Goal: Task Accomplishment & Management: Use online tool/utility

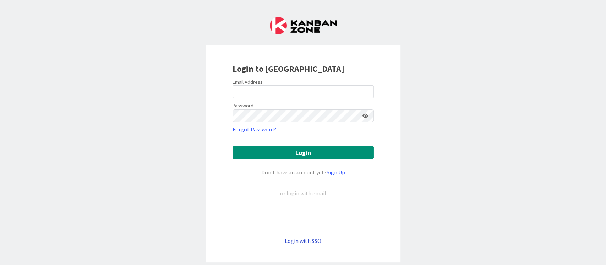
click at [300, 241] on link "Login with SSO" at bounding box center [303, 240] width 37 height 7
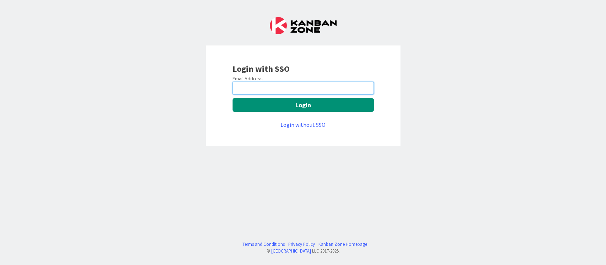
click at [276, 90] on input "email" at bounding box center [303, 88] width 141 height 13
type input "nirmal.nandakumar@mrcglobal.com"
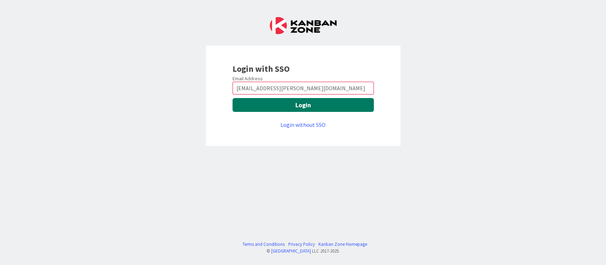
click at [267, 106] on button "Login" at bounding box center [303, 105] width 141 height 14
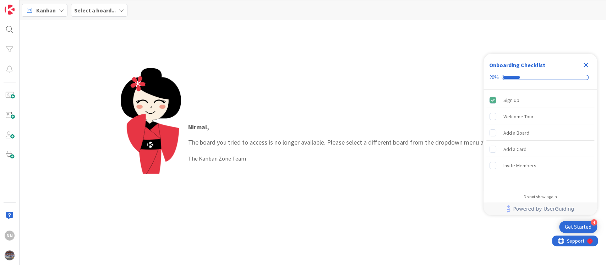
click at [94, 9] on b "Select a board..." at bounding box center [95, 10] width 42 height 7
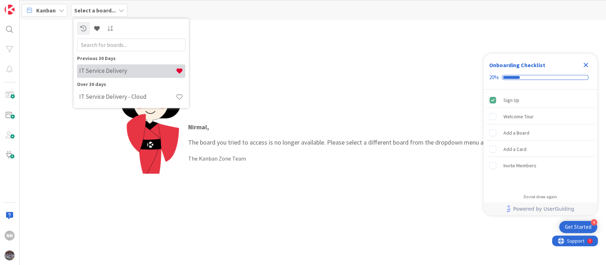
click at [100, 74] on h4 "IT Service Delivery" at bounding box center [127, 70] width 97 height 7
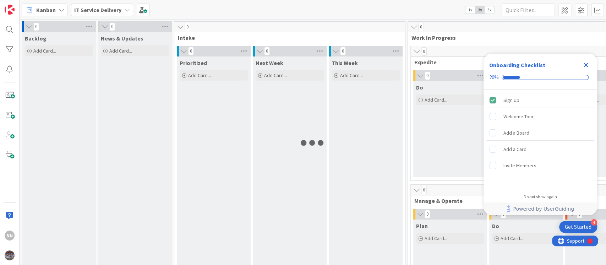
click at [588, 64] on icon "Close Checklist" at bounding box center [586, 65] width 9 height 9
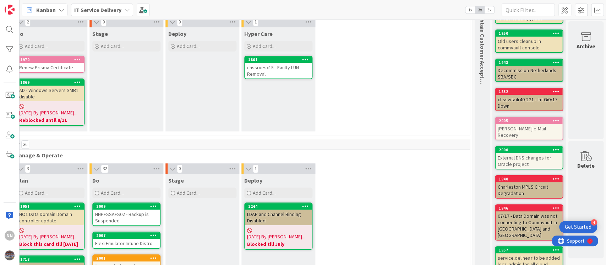
scroll to position [0, 407]
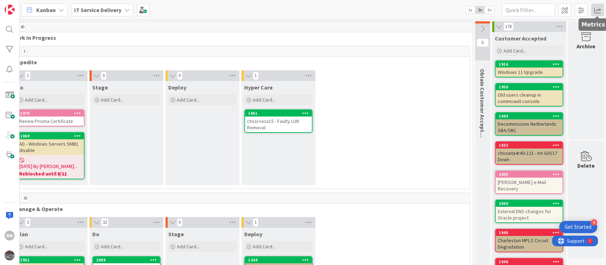
click at [592, 10] on span at bounding box center [597, 10] width 13 height 13
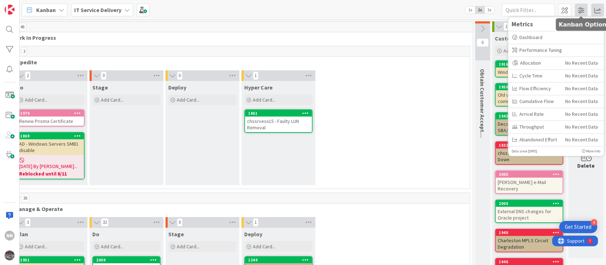
click at [578, 14] on span at bounding box center [581, 10] width 13 height 13
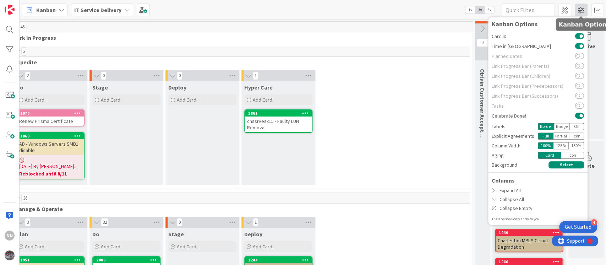
click at [582, 7] on span at bounding box center [581, 10] width 13 height 13
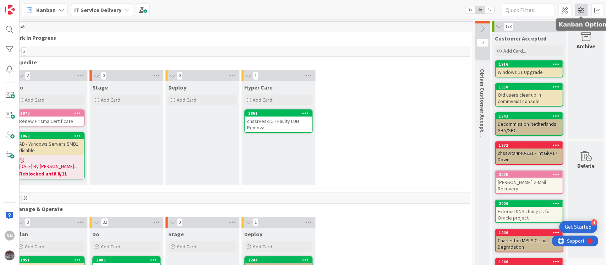
click at [585, 11] on span at bounding box center [581, 10] width 13 height 13
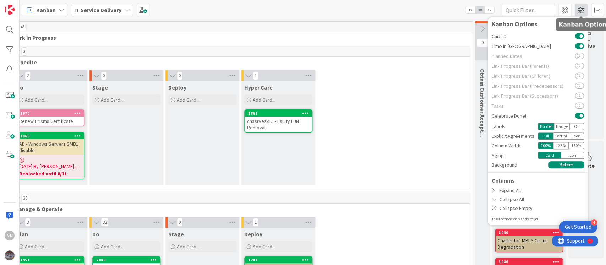
click at [585, 11] on span at bounding box center [581, 10] width 13 height 13
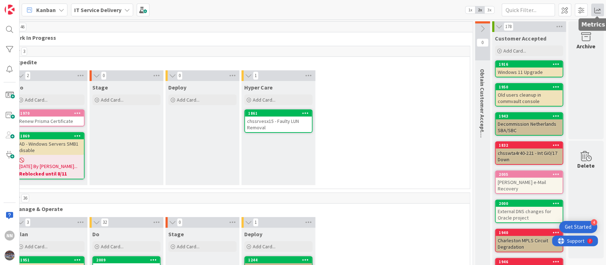
click at [598, 9] on span at bounding box center [597, 10] width 13 height 13
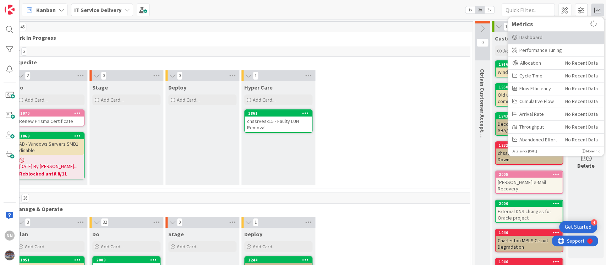
click at [553, 36] on div "Dashboard" at bounding box center [556, 37] width 87 height 7
